Goal: Task Accomplishment & Management: Complete application form

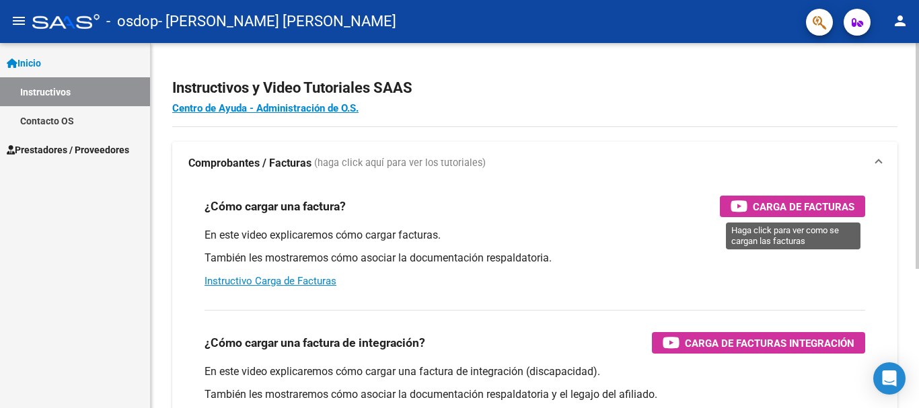
click at [803, 205] on span "Carga de Facturas" at bounding box center [804, 206] width 102 height 17
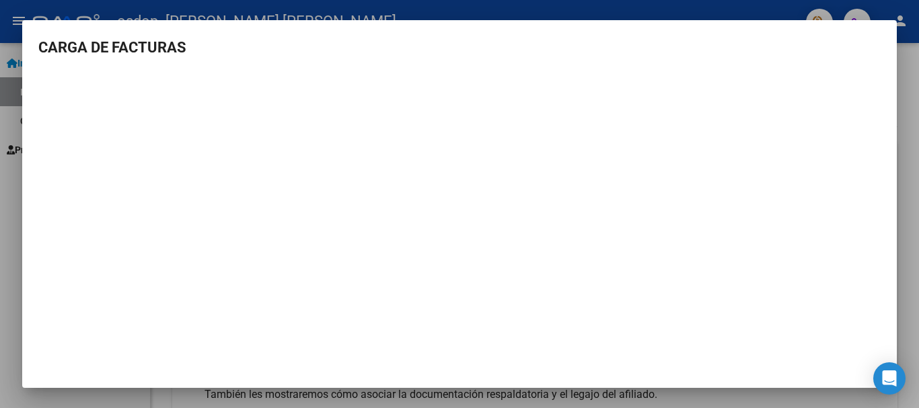
scroll to position [1, 0]
click at [5, 187] on div at bounding box center [459, 204] width 919 height 408
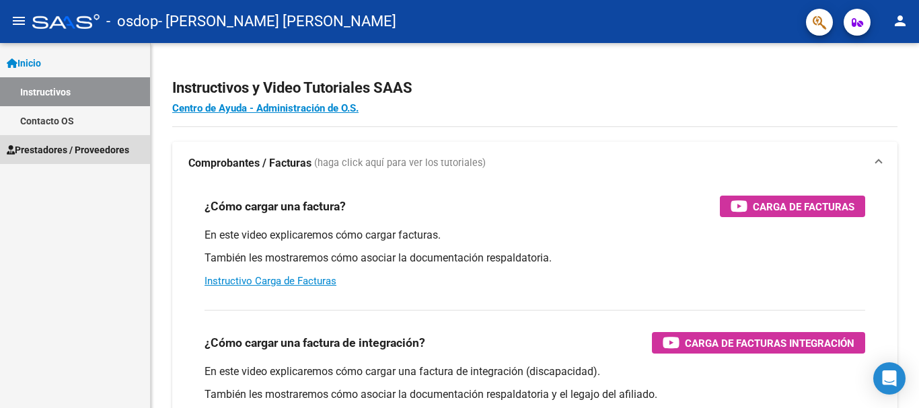
click at [59, 150] on span "Prestadores / Proveedores" at bounding box center [68, 150] width 122 height 15
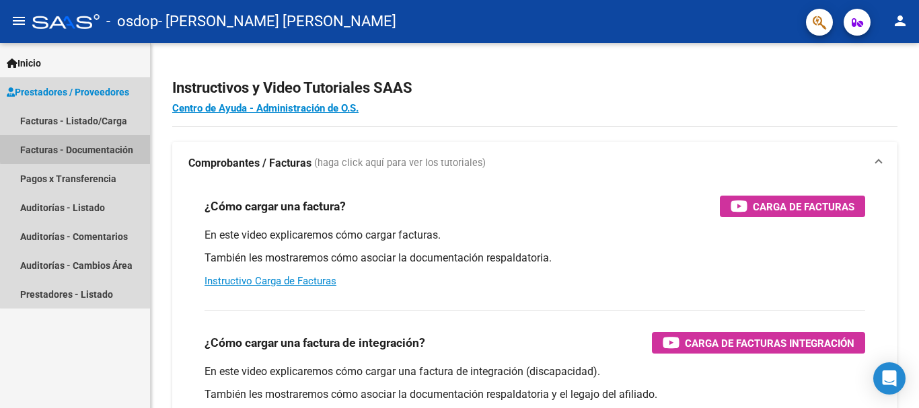
click at [102, 147] on link "Facturas - Documentación" at bounding box center [75, 149] width 150 height 29
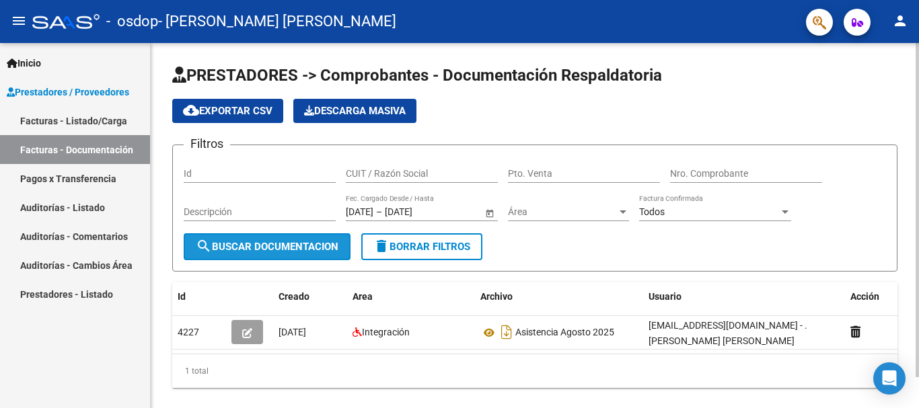
click at [261, 248] on span "search Buscar Documentacion" at bounding box center [267, 247] width 143 height 12
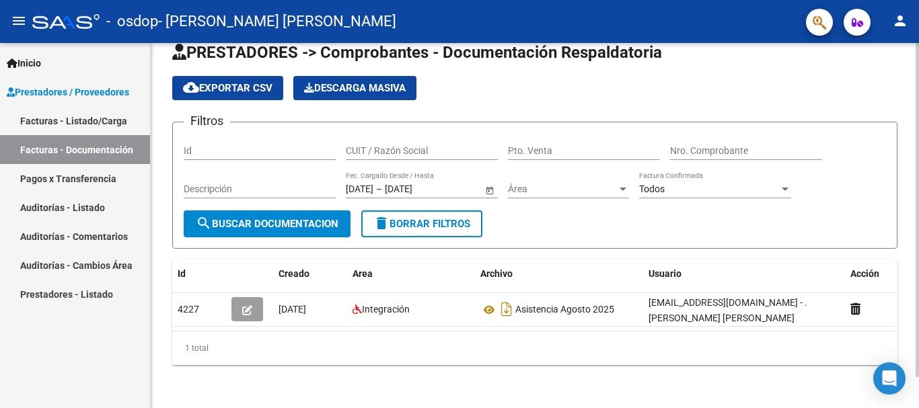
scroll to position [34, 0]
click at [917, 188] on div at bounding box center [917, 241] width 3 height 334
click at [231, 82] on span "cloud_download Exportar CSV" at bounding box center [227, 88] width 89 height 12
click at [915, 163] on div "PRESTADORES -> Comprobantes - Documentación Respaldatoria cloud_download Export…" at bounding box center [537, 214] width 772 height 388
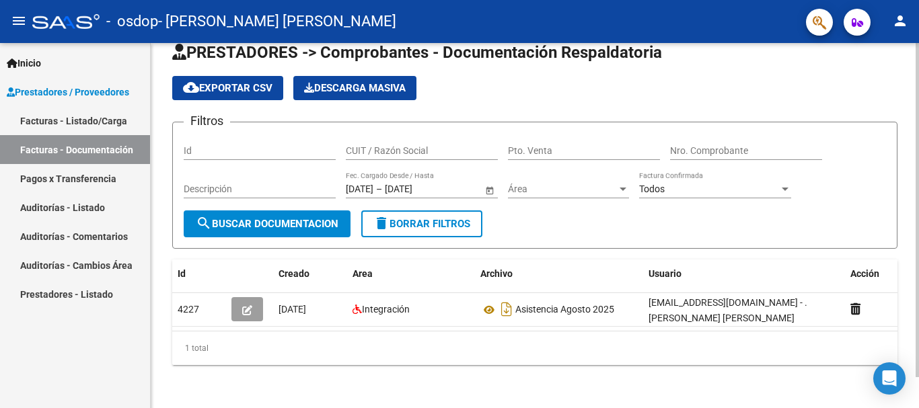
drag, startPoint x: 915, startPoint y: 155, endPoint x: 914, endPoint y: 122, distance: 33.6
click at [914, 122] on div "PRESTADORES -> Comprobantes - Documentación Respaldatoria cloud_download Export…" at bounding box center [535, 214] width 768 height 388
click at [272, 188] on input "Descripción" at bounding box center [260, 189] width 152 height 11
click at [265, 149] on input "Id" at bounding box center [260, 150] width 152 height 11
click at [505, 272] on span "Archivo" at bounding box center [496, 273] width 32 height 11
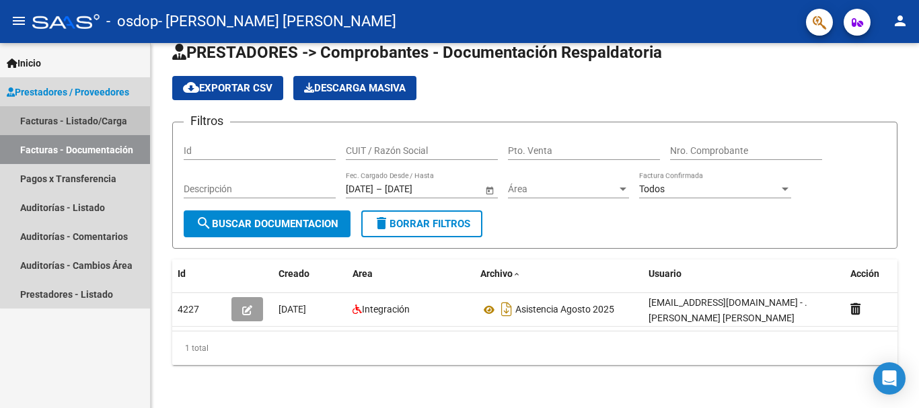
click at [103, 115] on link "Facturas - Listado/Carga" at bounding box center [75, 120] width 150 height 29
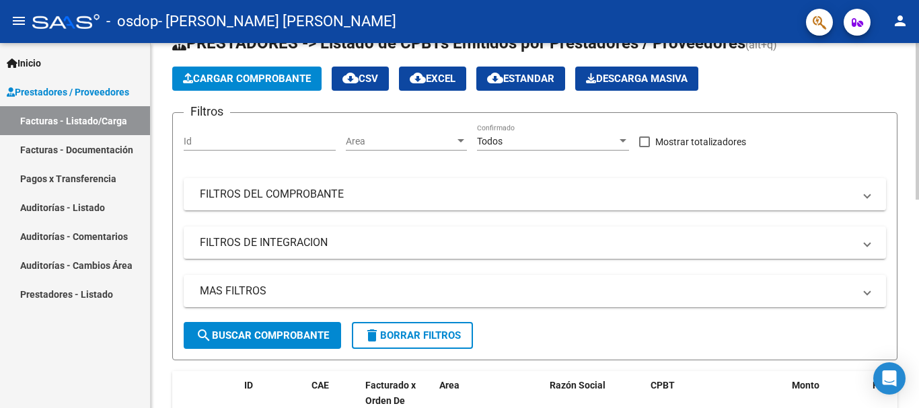
scroll to position [25, 0]
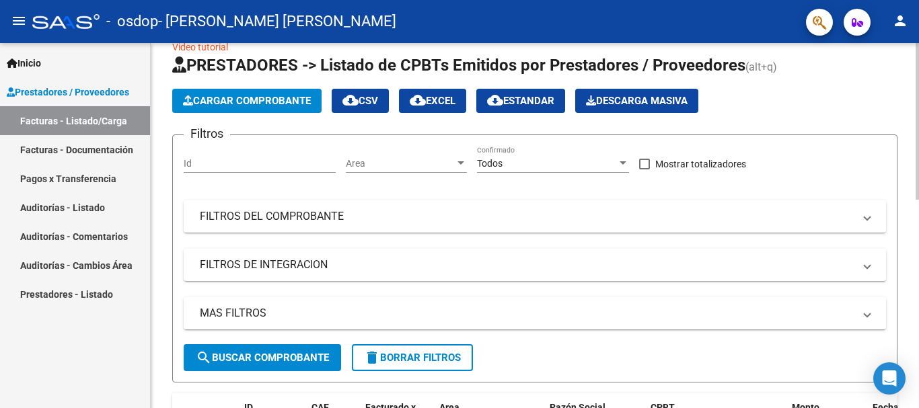
click at [918, 193] on div at bounding box center [917, 132] width 3 height 157
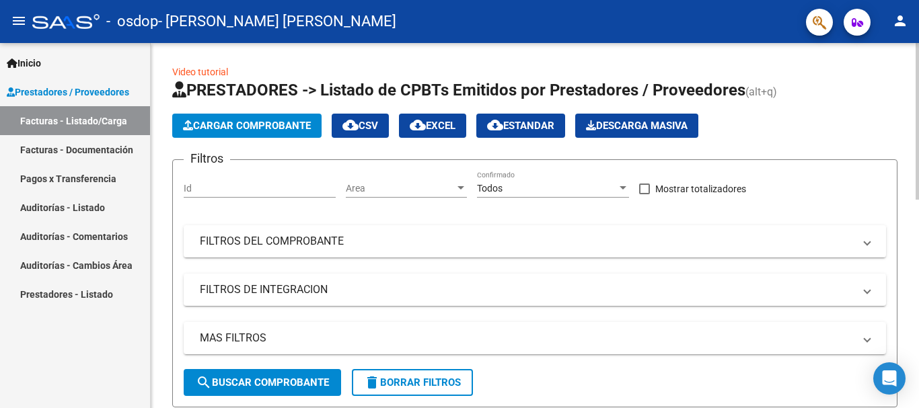
click at [918, 177] on div at bounding box center [917, 121] width 3 height 157
click at [554, 128] on span "cloud_download Estandar" at bounding box center [520, 126] width 67 height 12
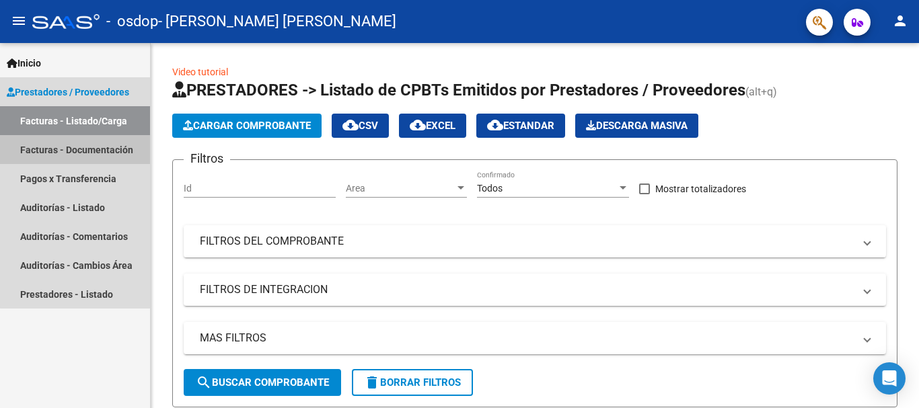
click at [110, 150] on link "Facturas - Documentación" at bounding box center [75, 149] width 150 height 29
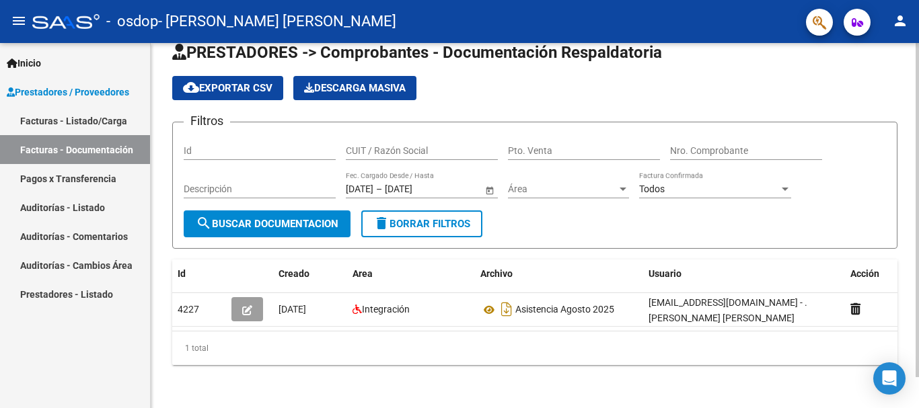
scroll to position [34, 0]
click at [918, 163] on div at bounding box center [917, 241] width 3 height 334
click at [335, 218] on span "search Buscar Documentacion" at bounding box center [267, 224] width 143 height 12
click at [238, 82] on span "cloud_download Exportar CSV" at bounding box center [227, 88] width 89 height 12
click at [500, 268] on span "Archivo" at bounding box center [496, 273] width 32 height 11
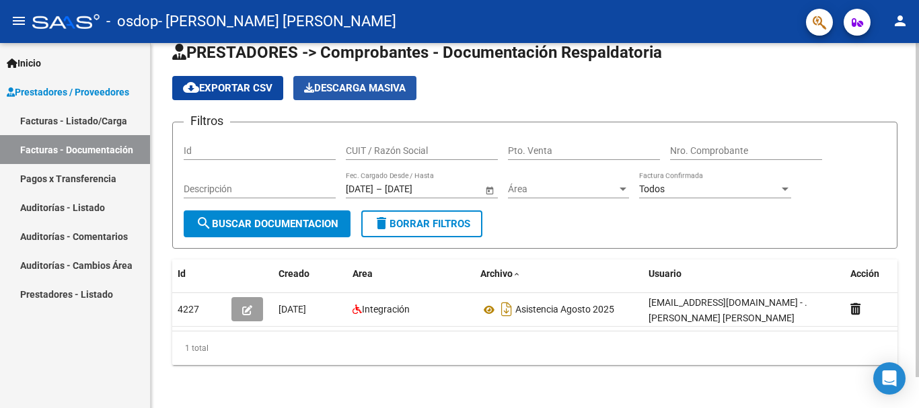
click at [379, 82] on span "Descarga Masiva" at bounding box center [355, 88] width 102 height 12
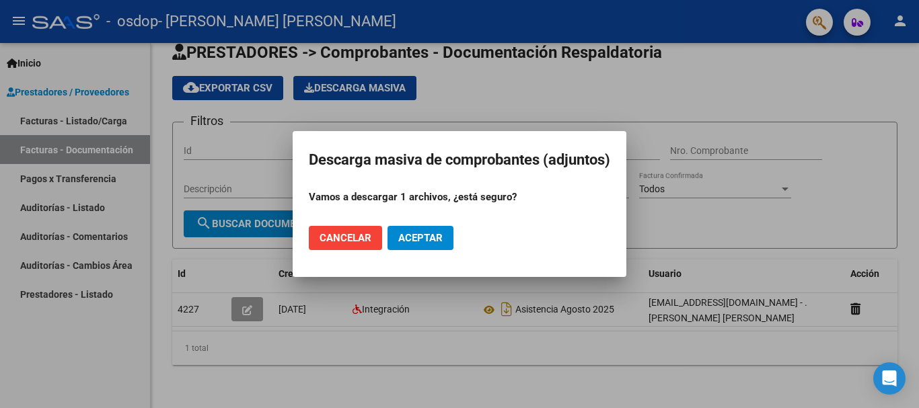
click at [364, 236] on span "Cancelar" at bounding box center [346, 238] width 52 height 12
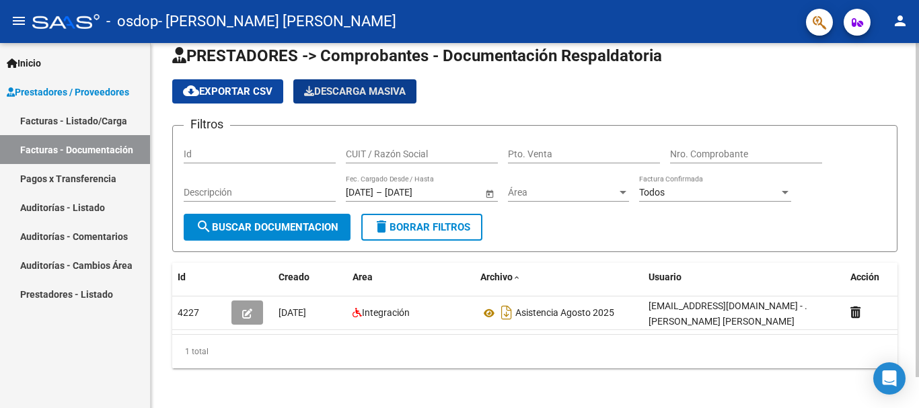
scroll to position [0, 0]
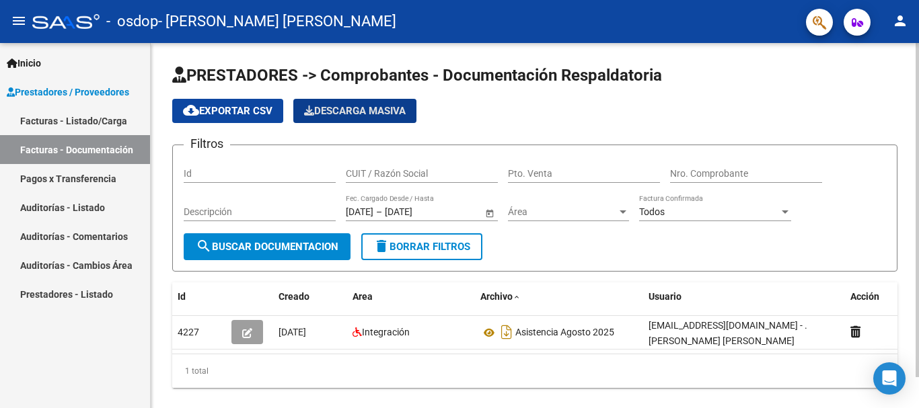
click at [914, 85] on div "PRESTADORES -> Comprobantes - Documentación Respaldatoria cloud_download Export…" at bounding box center [537, 237] width 772 height 388
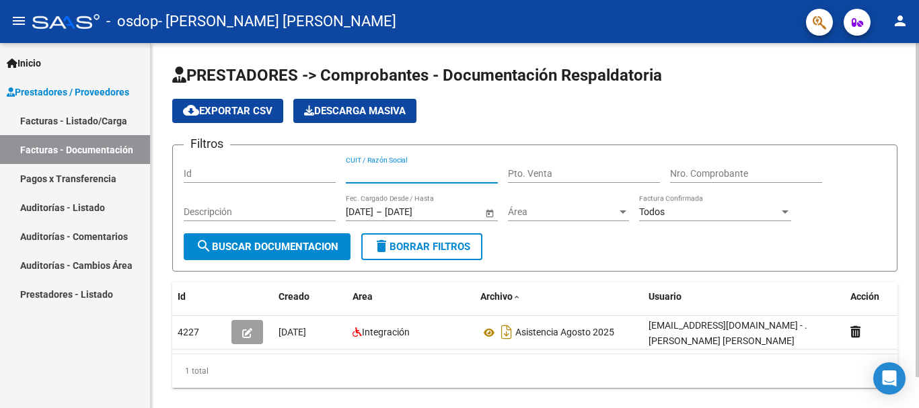
click at [438, 176] on input "CUIT / Razón Social" at bounding box center [422, 173] width 152 height 11
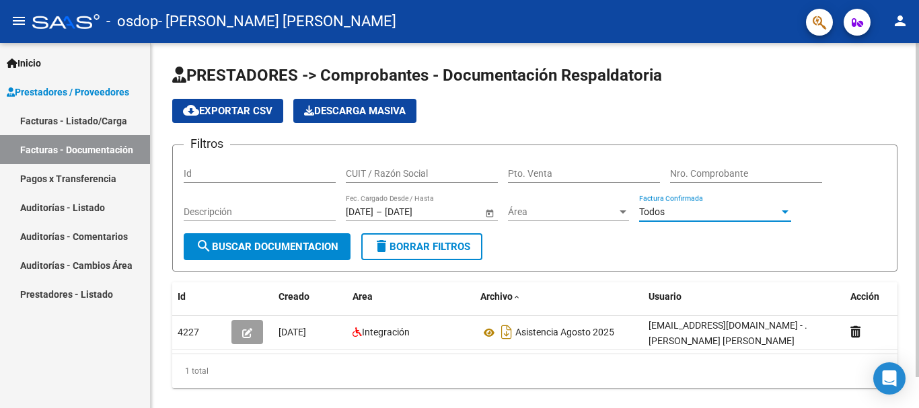
click at [672, 213] on div "Todos" at bounding box center [709, 212] width 140 height 11
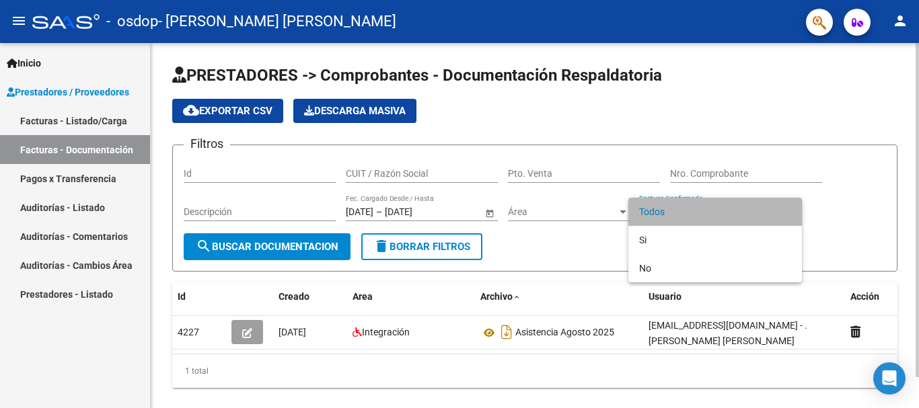
click at [672, 213] on span "Todos" at bounding box center [715, 212] width 152 height 28
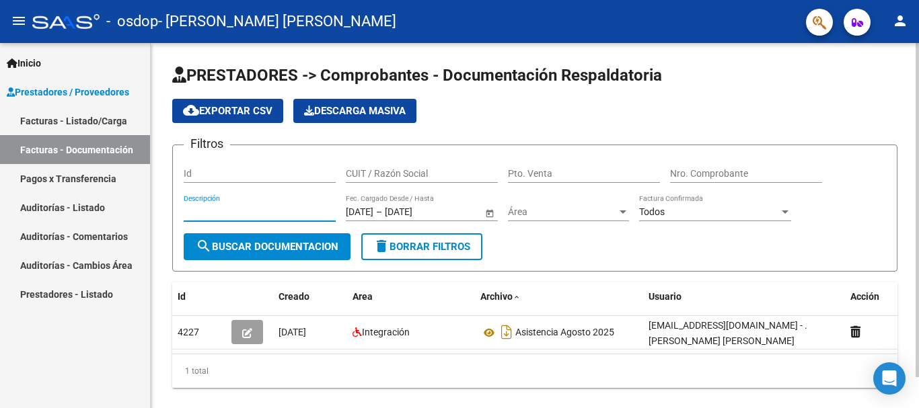
click at [320, 217] on input "Descripción" at bounding box center [260, 212] width 152 height 11
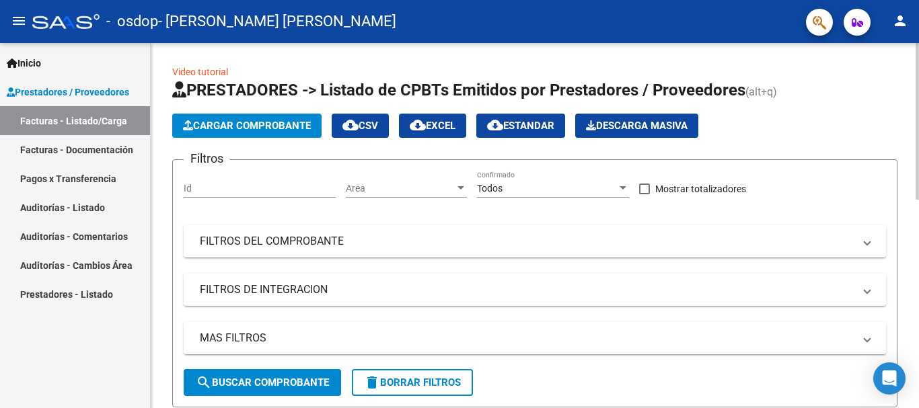
click at [918, 164] on div at bounding box center [917, 121] width 3 height 157
click at [289, 120] on span "Cargar Comprobante" at bounding box center [247, 126] width 128 height 12
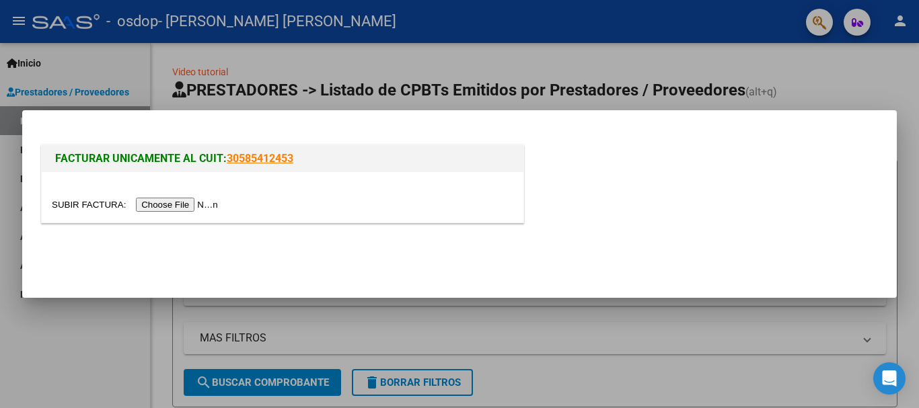
click at [216, 206] on input "file" at bounding box center [137, 205] width 170 height 14
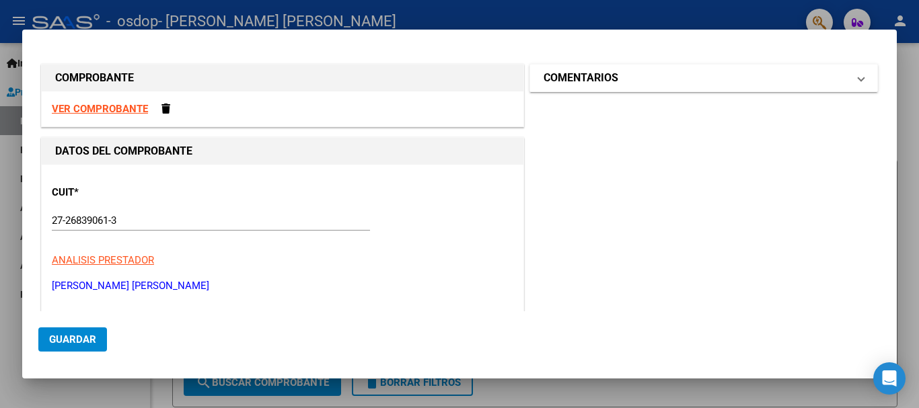
click at [858, 81] on span at bounding box center [860, 78] width 5 height 16
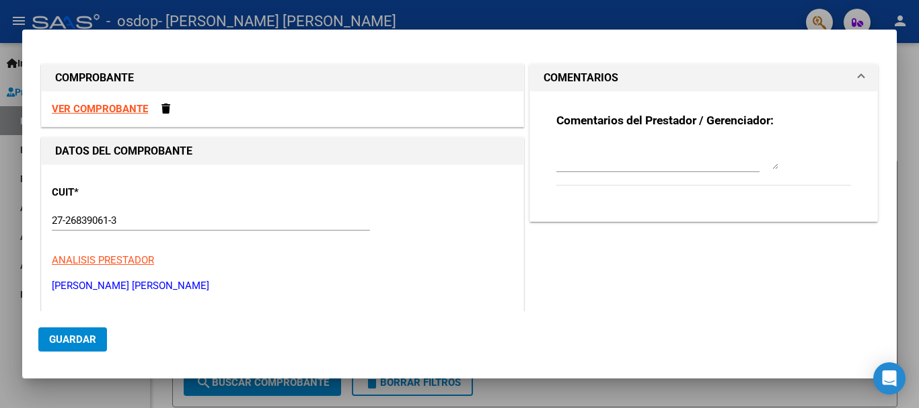
click at [858, 81] on span at bounding box center [860, 78] width 5 height 16
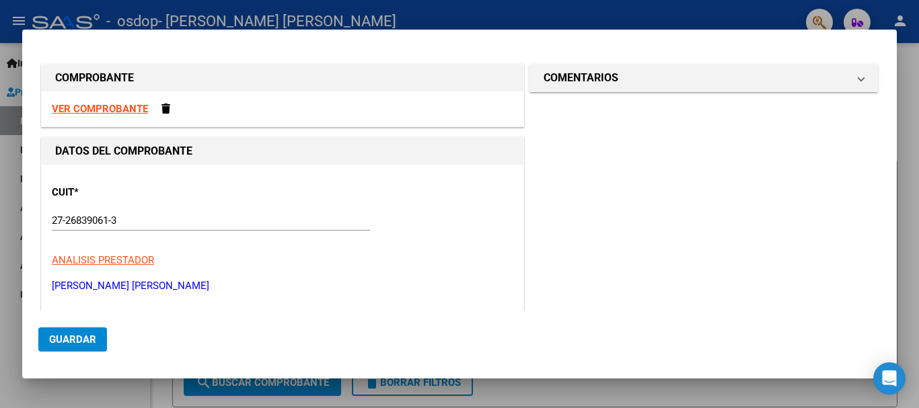
click at [859, 16] on div at bounding box center [459, 204] width 919 height 408
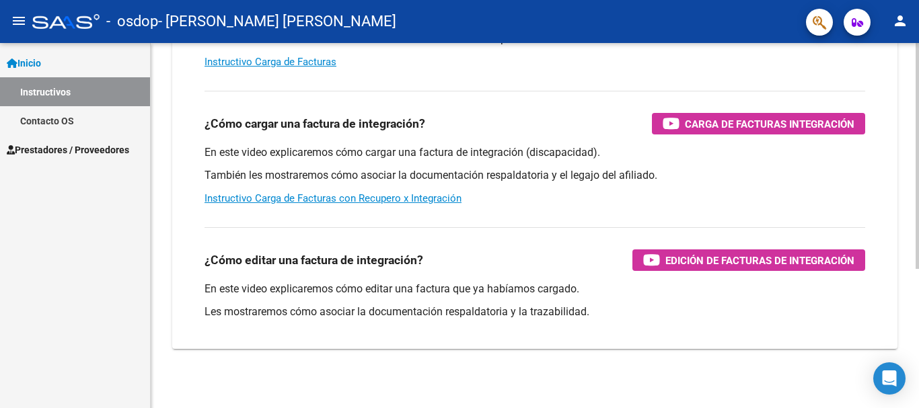
scroll to position [225, 0]
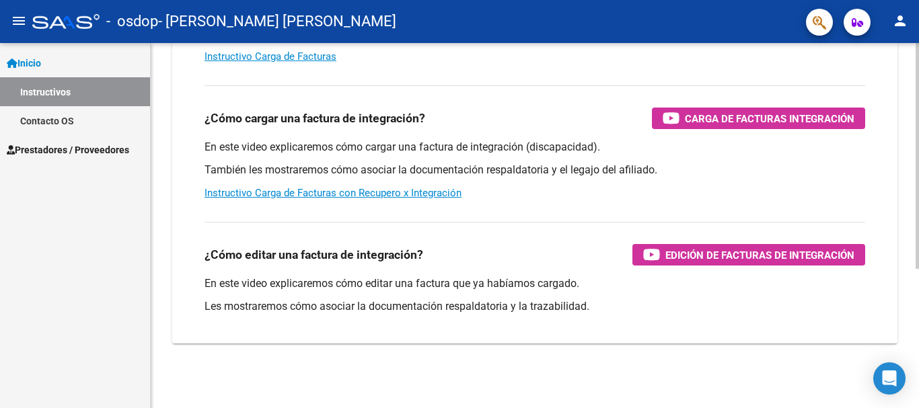
click at [918, 307] on div at bounding box center [917, 295] width 3 height 226
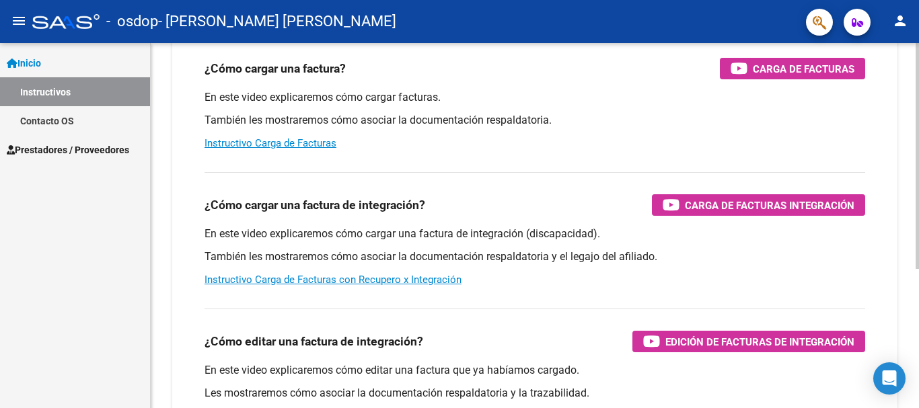
scroll to position [135, 0]
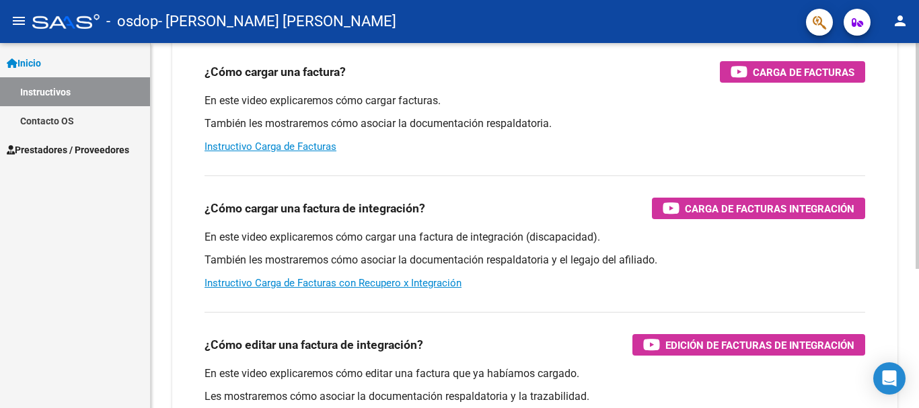
click at [915, 202] on div "Instructivos y Video Tutoriales SAAS Centro de Ayuda - Administración de O.S. C…" at bounding box center [537, 204] width 772 height 590
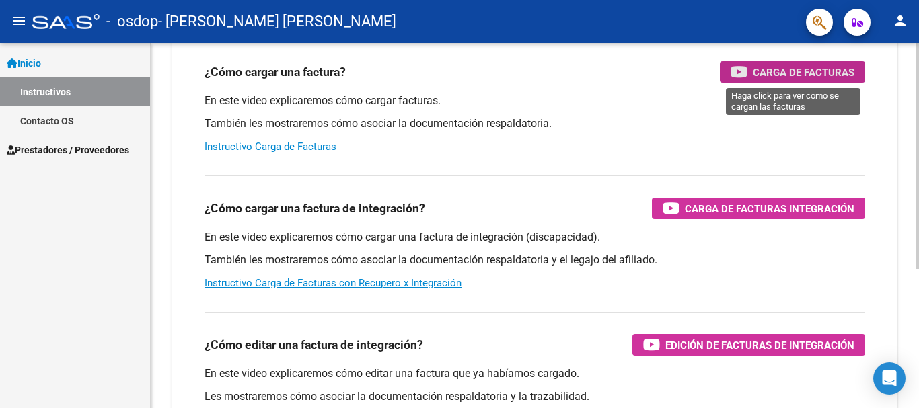
click at [820, 75] on span "Carga de Facturas" at bounding box center [804, 72] width 102 height 17
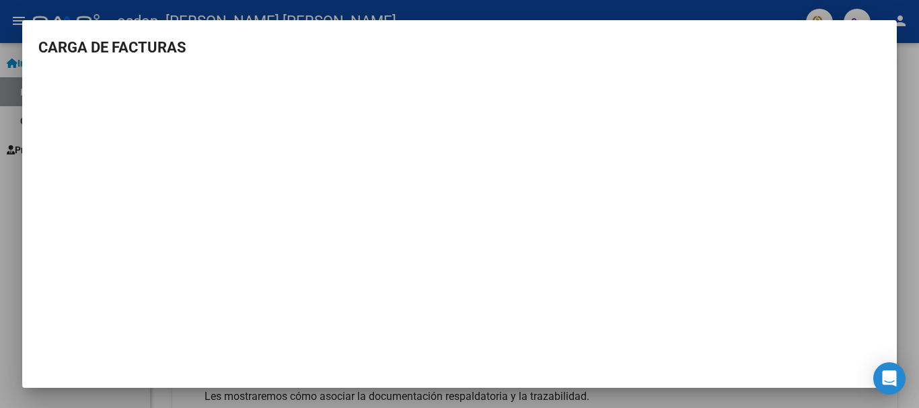
click at [7, 189] on div at bounding box center [459, 204] width 919 height 408
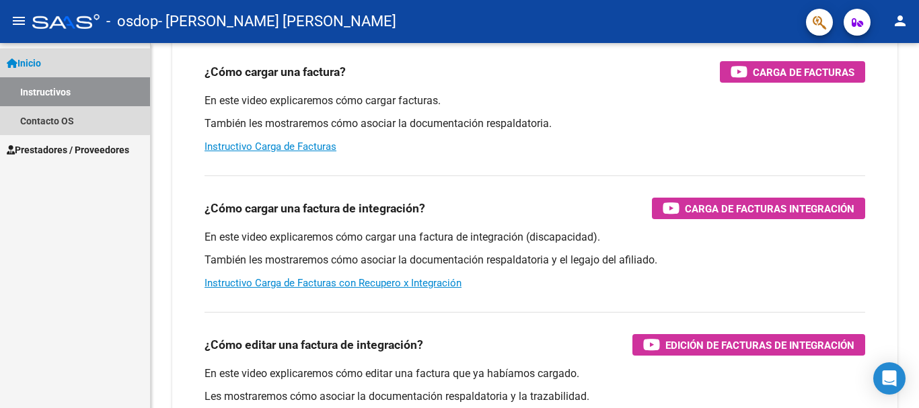
click at [53, 63] on link "Inicio" at bounding box center [75, 62] width 150 height 29
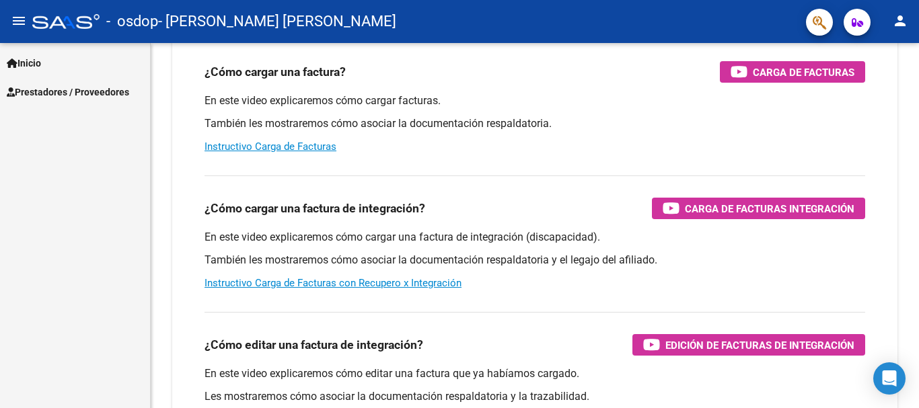
click at [57, 90] on span "Prestadores / Proveedores" at bounding box center [68, 92] width 122 height 15
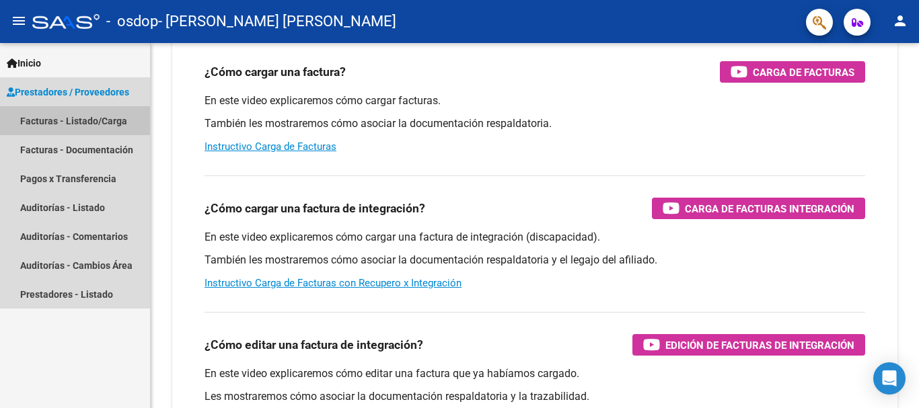
click at [62, 119] on link "Facturas - Listado/Carga" at bounding box center [75, 120] width 150 height 29
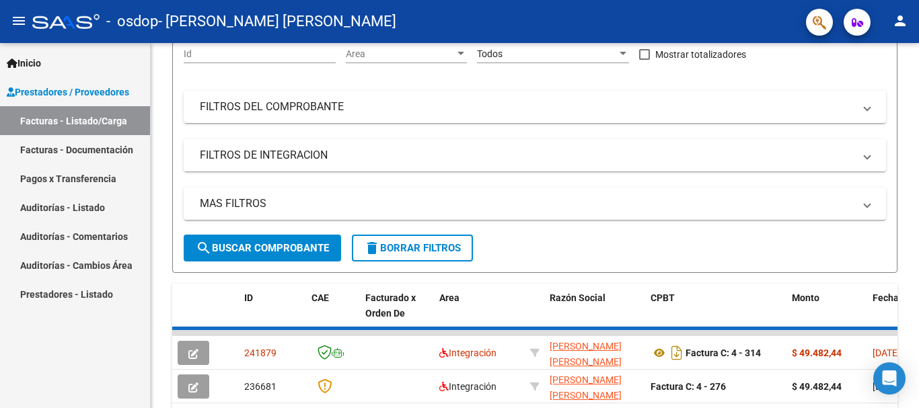
scroll to position [135, 0]
click at [59, 91] on span "Prestadores / Proveedores" at bounding box center [68, 92] width 122 height 15
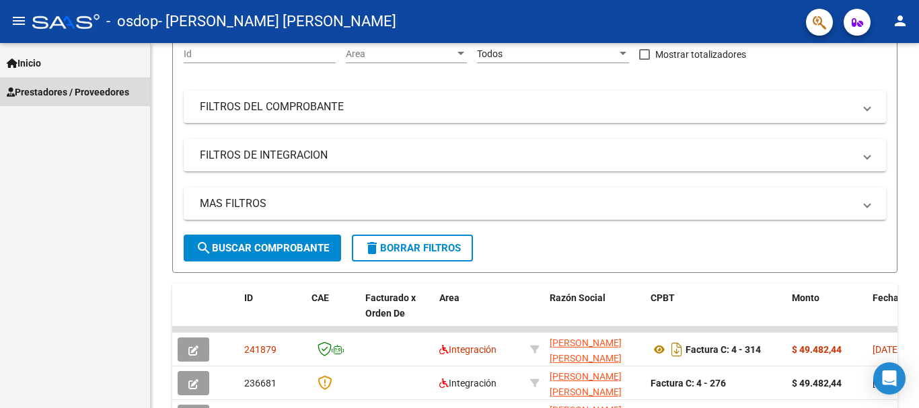
click at [59, 92] on span "Prestadores / Proveedores" at bounding box center [68, 92] width 122 height 15
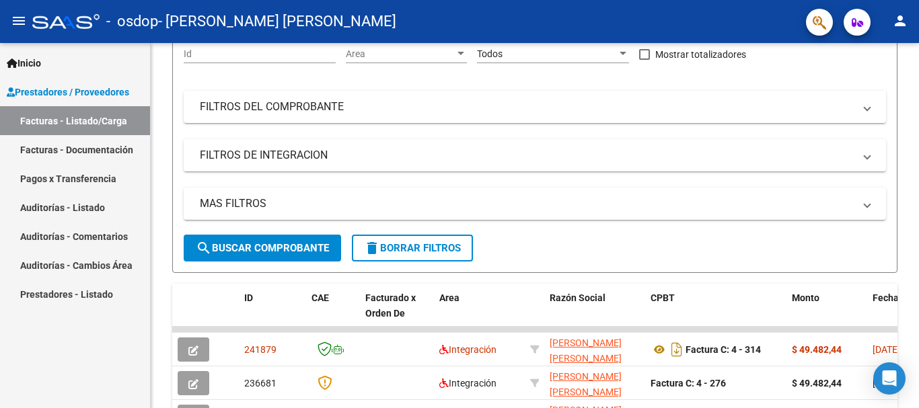
click at [67, 149] on link "Facturas - Documentación" at bounding box center [75, 149] width 150 height 29
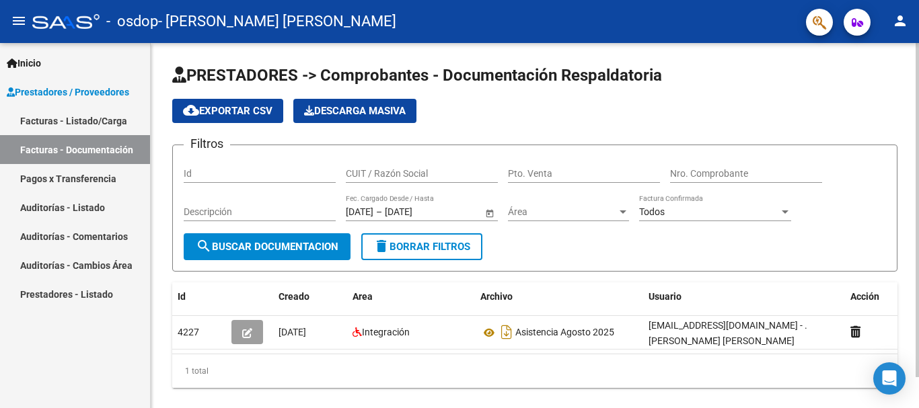
scroll to position [34, 0]
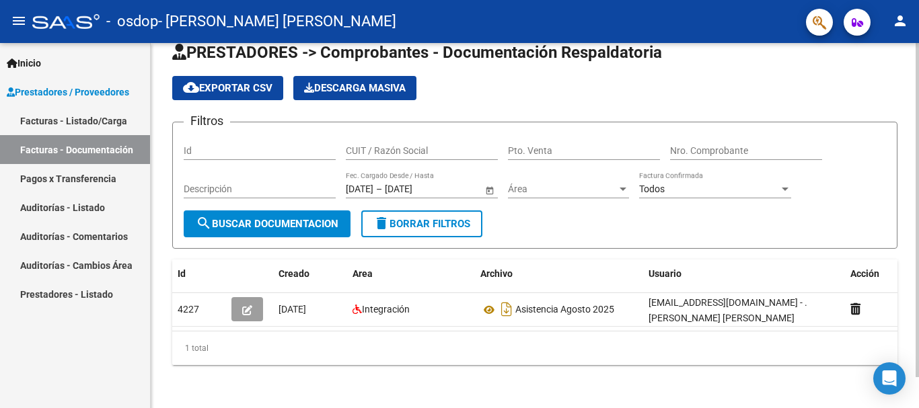
click at [918, 262] on div at bounding box center [917, 241] width 3 height 334
click at [98, 124] on link "Facturas - Listado/Carga" at bounding box center [75, 120] width 150 height 29
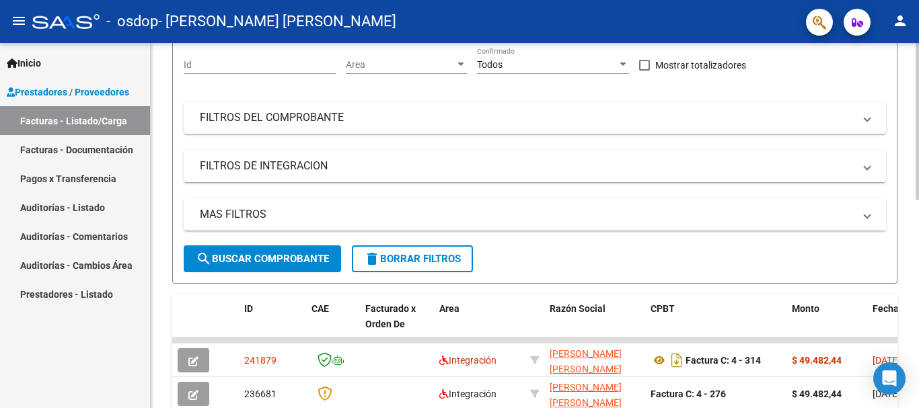
scroll to position [126, 0]
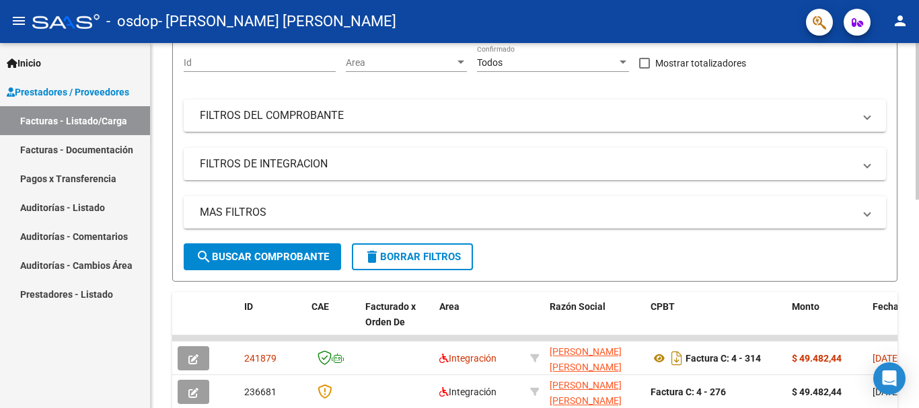
click at [912, 183] on div "Video tutorial PRESTADORES -> Listado de CPBTs Emitidos por Prestadores / Prove…" at bounding box center [537, 338] width 772 height 842
click at [786, 209] on mat-panel-title "MAS FILTROS" at bounding box center [527, 212] width 654 height 15
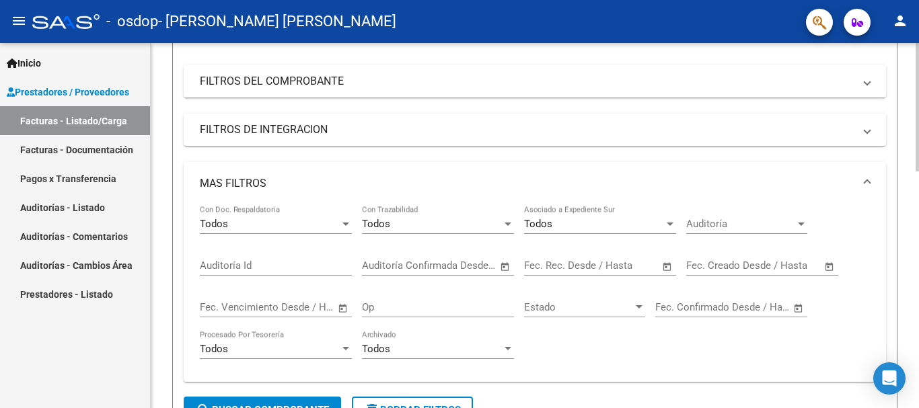
scroll to position [143, 0]
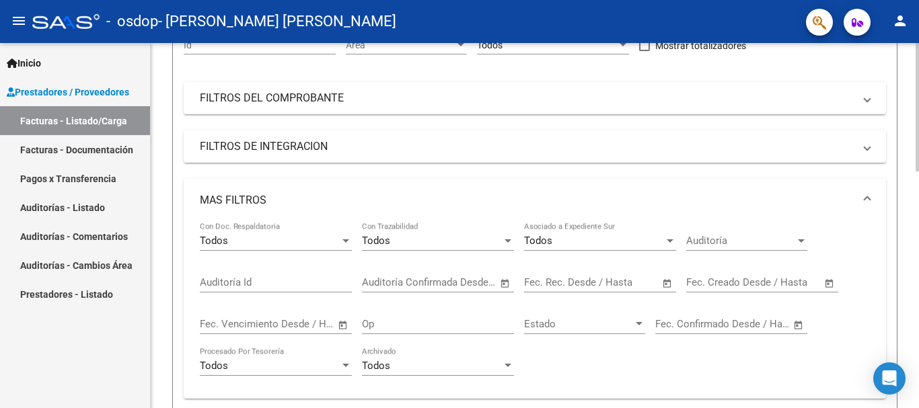
click at [918, 205] on div at bounding box center [917, 158] width 3 height 128
click at [735, 92] on mat-panel-title "FILTROS DEL COMPROBANTE" at bounding box center [527, 98] width 654 height 15
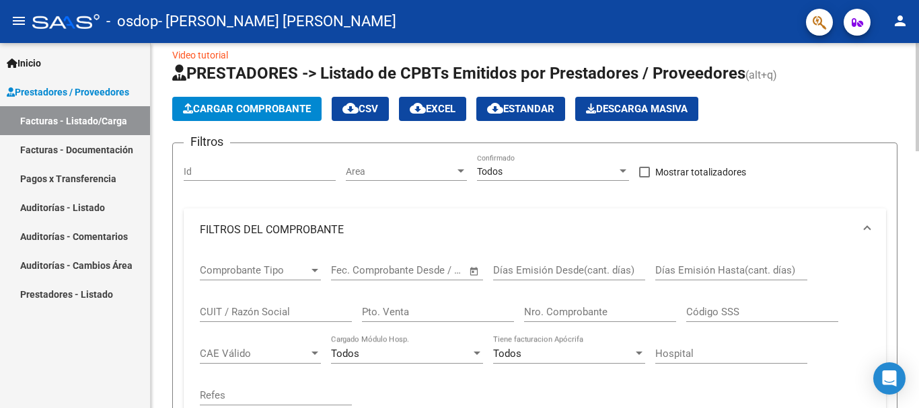
scroll to position [12, 0]
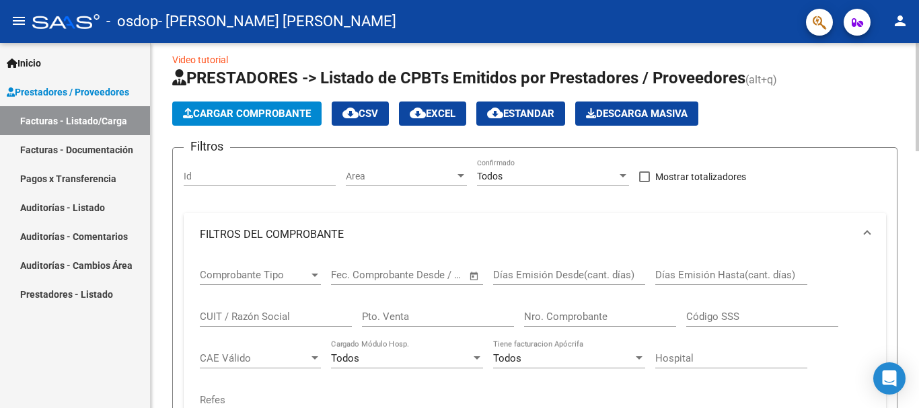
click at [918, 123] on div at bounding box center [917, 100] width 3 height 108
click at [295, 112] on span "Cargar Comprobante" at bounding box center [247, 114] width 128 height 12
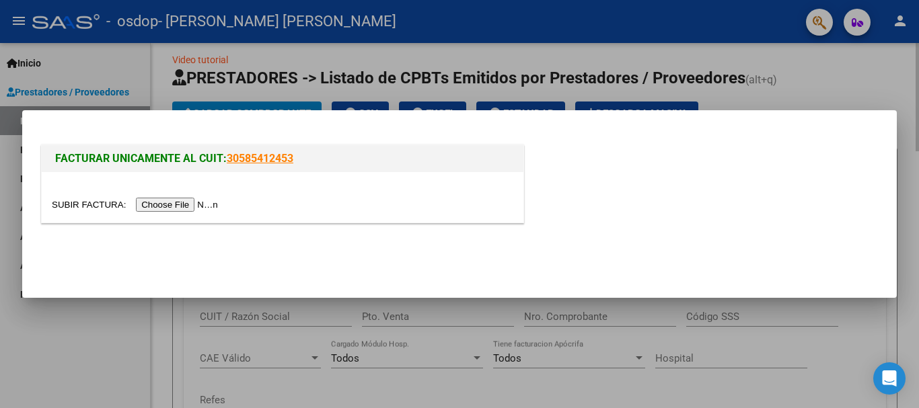
click at [873, 88] on div at bounding box center [459, 204] width 919 height 408
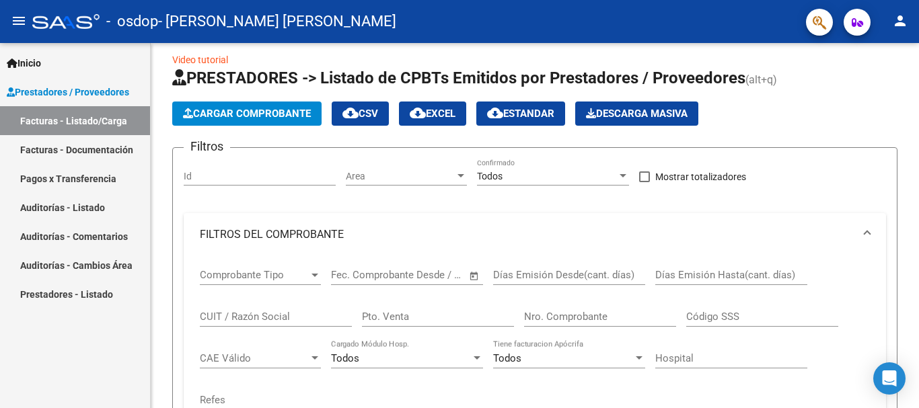
click at [135, 124] on link "Facturas - Listado/Carga" at bounding box center [75, 120] width 150 height 29
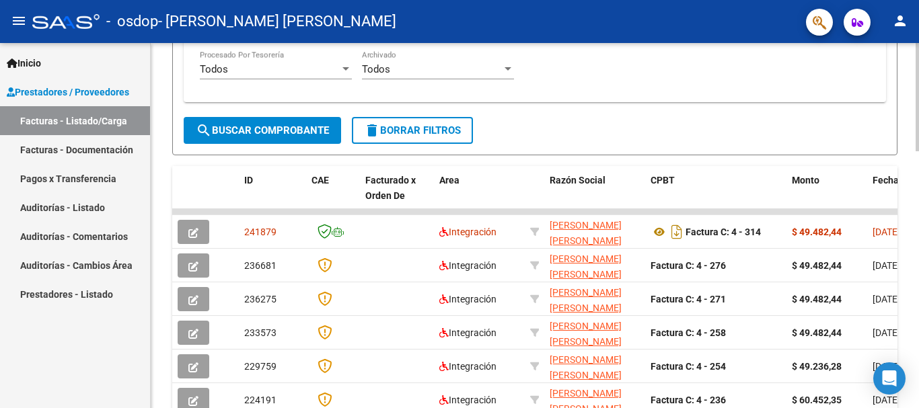
scroll to position [659, 0]
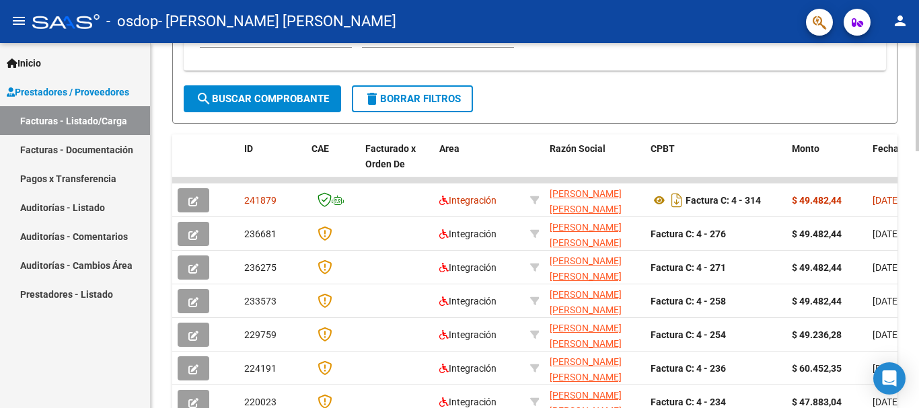
click at [918, 303] on div at bounding box center [917, 296] width 3 height 108
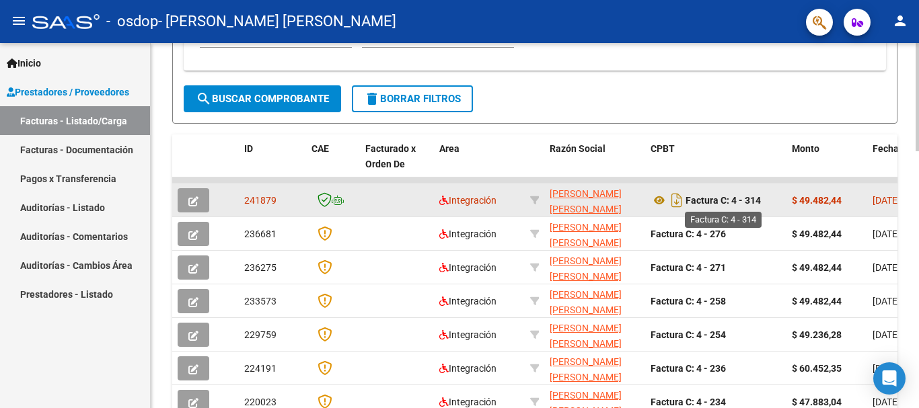
click at [753, 197] on strong "Factura C: 4 - 314" at bounding box center [723, 200] width 75 height 11
click at [198, 199] on icon "button" at bounding box center [193, 201] width 10 height 10
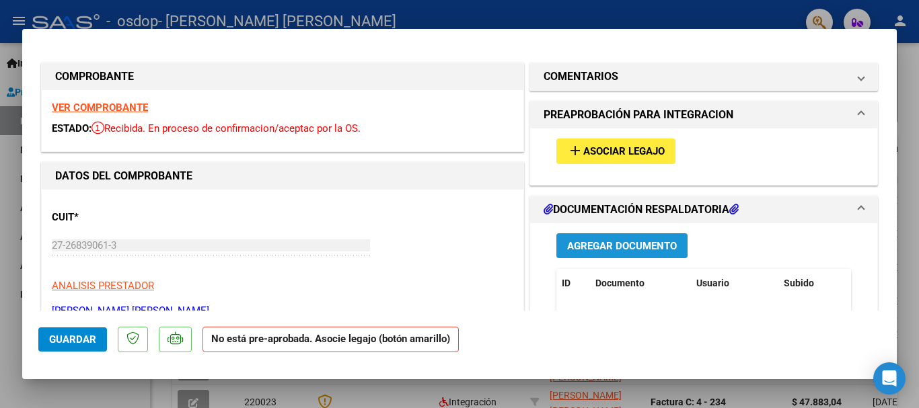
click at [592, 247] on span "Agregar Documento" at bounding box center [622, 246] width 110 height 12
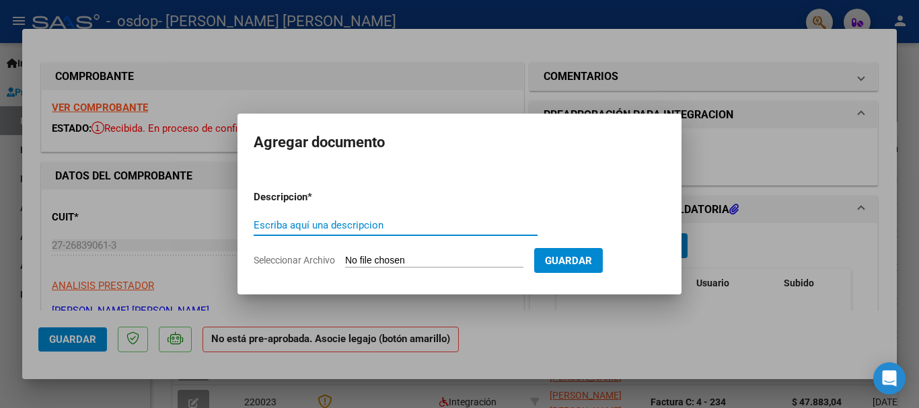
click at [408, 261] on input "Seleccionar Archivo" at bounding box center [434, 261] width 178 height 13
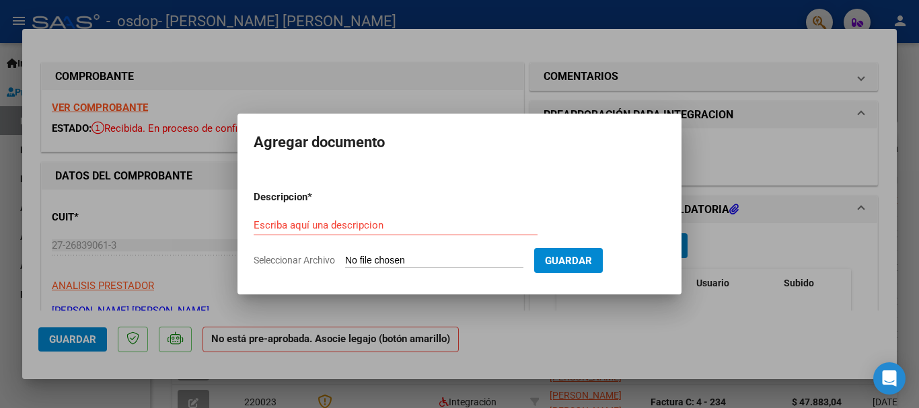
type input "C:\fakepath\informe semestral marzo [DATE].pdf"
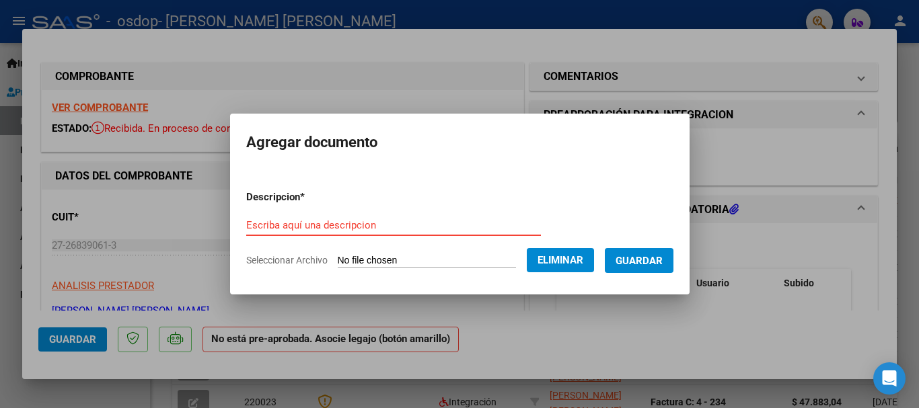
click at [256, 225] on input "Escriba aquí una descripcion" at bounding box center [393, 225] width 295 height 12
type input "i"
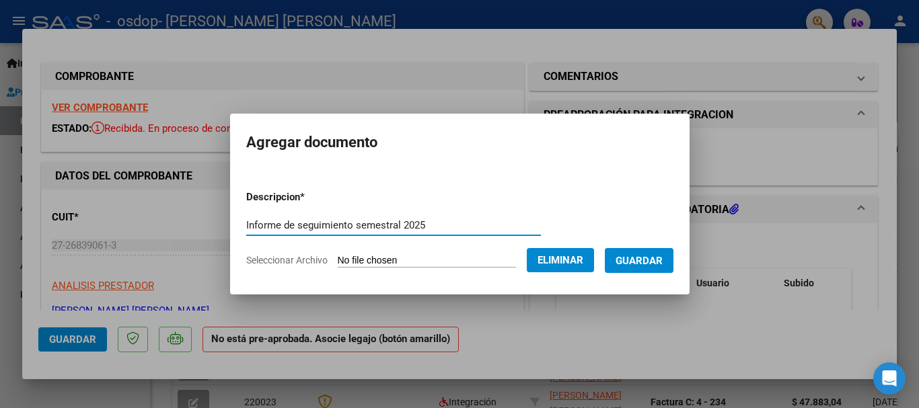
type input "Informe de seguimiento semestral 2025"
click at [654, 265] on span "Guardar" at bounding box center [639, 261] width 47 height 12
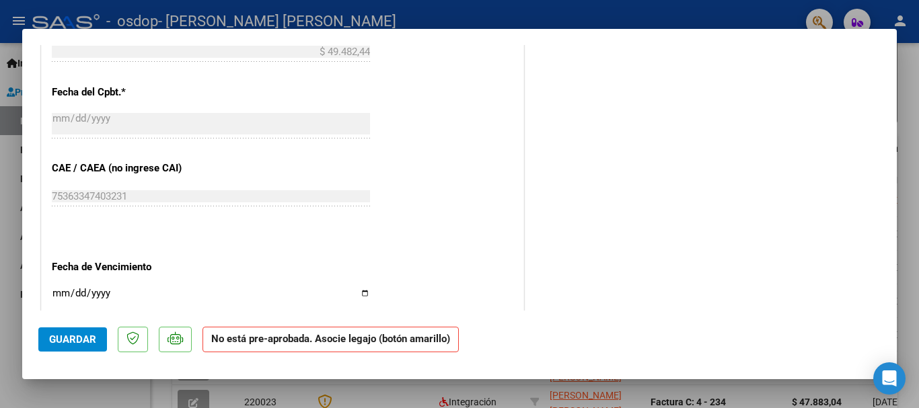
scroll to position [854, 0]
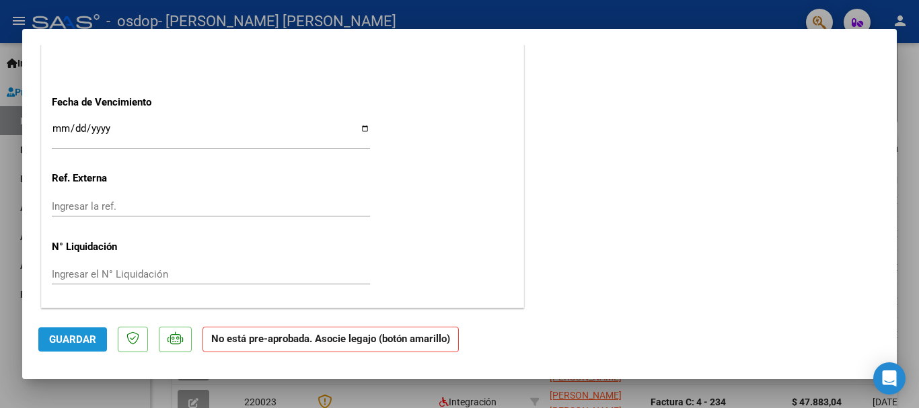
click at [77, 339] on span "Guardar" at bounding box center [72, 340] width 47 height 12
